Goal: Task Accomplishment & Management: Use online tool/utility

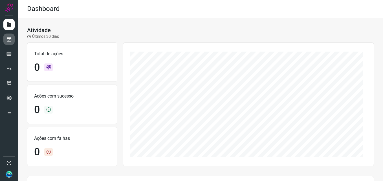
click at [13, 36] on link at bounding box center [8, 39] width 11 height 11
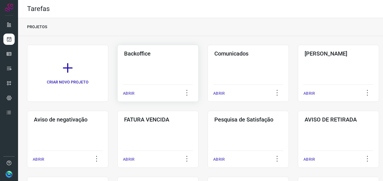
click at [155, 48] on div "Backoffice" at bounding box center [158, 52] width 70 height 9
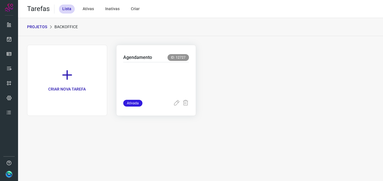
click at [157, 71] on p at bounding box center [156, 80] width 66 height 28
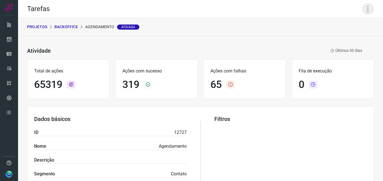
click at [362, 8] on icon at bounding box center [368, 9] width 12 height 12
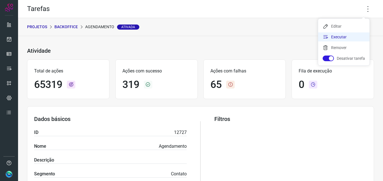
click at [334, 38] on li "Executar" at bounding box center [343, 36] width 51 height 9
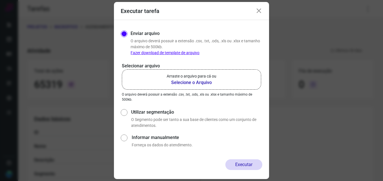
click at [197, 79] on b "Selecione o Arquivo" at bounding box center [191, 82] width 50 height 7
click at [0, 0] on input "Arraste o arquivo para cá ou Selecione o Arquivo" at bounding box center [0, 0] width 0 height 0
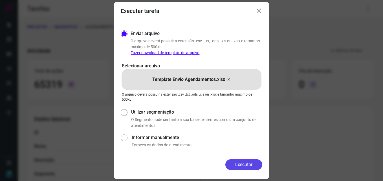
click at [233, 163] on button "Executar" at bounding box center [243, 164] width 37 height 11
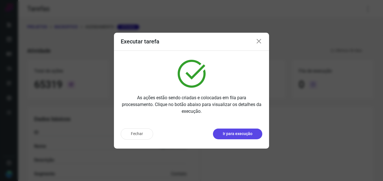
click at [235, 136] on p "Ir para execução" at bounding box center [238, 134] width 30 height 6
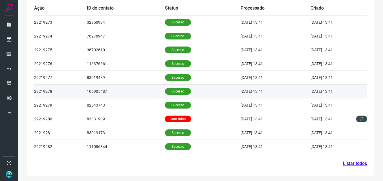
scroll to position [190, 0]
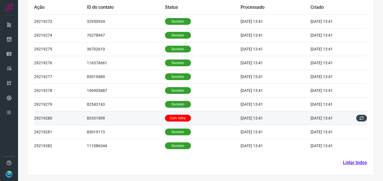
click at [167, 118] on p "Com falha" at bounding box center [178, 118] width 26 height 7
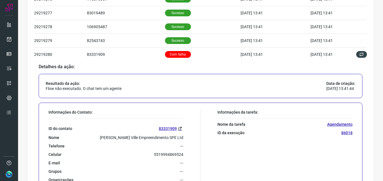
scroll to position [275, 0]
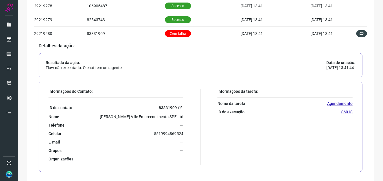
click at [172, 107] on link "83331909" at bounding box center [171, 107] width 25 height 6
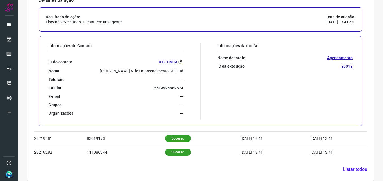
scroll to position [327, 0]
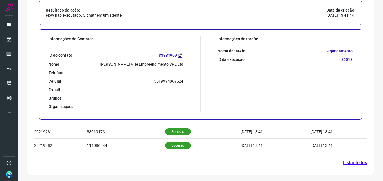
click at [343, 160] on link "Listar todos" at bounding box center [355, 162] width 24 height 7
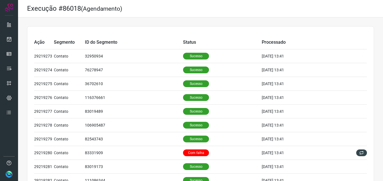
scroll to position [118, 0]
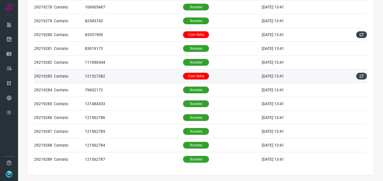
click at [192, 77] on p "Com falha" at bounding box center [196, 76] width 26 height 7
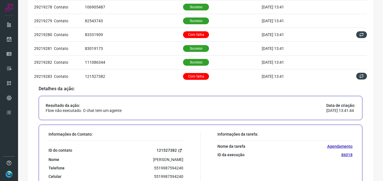
click at [172, 150] on link "121527382" at bounding box center [169, 150] width 27 height 6
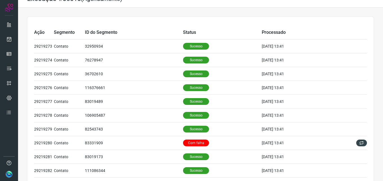
scroll to position [0, 0]
